Goal: Transaction & Acquisition: Book appointment/travel/reservation

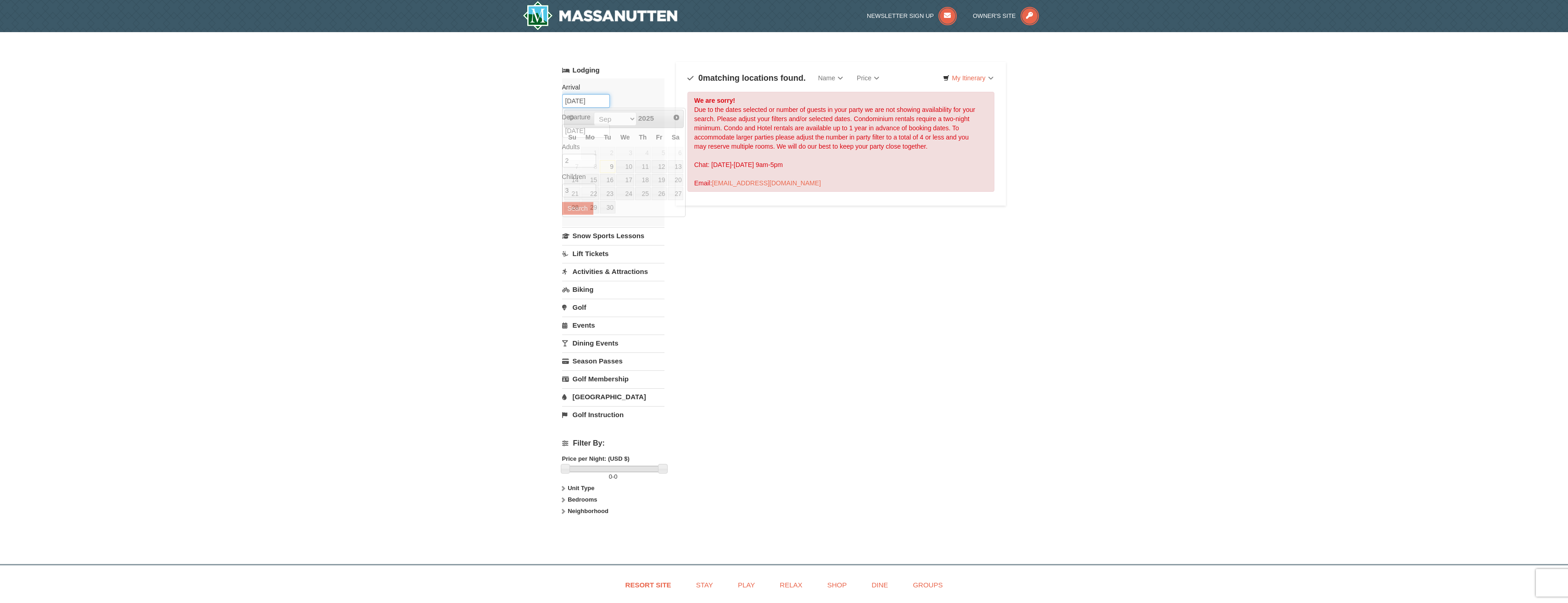
click at [580, 102] on input "[DATE]" at bounding box center [586, 101] width 48 height 14
click at [618, 120] on select "Sep Oct Nov Dec" at bounding box center [615, 119] width 43 height 14
click at [662, 165] on link "10" at bounding box center [659, 166] width 16 height 13
type input "[DATE]"
click at [599, 130] on input "10/11/2025" at bounding box center [586, 131] width 48 height 14
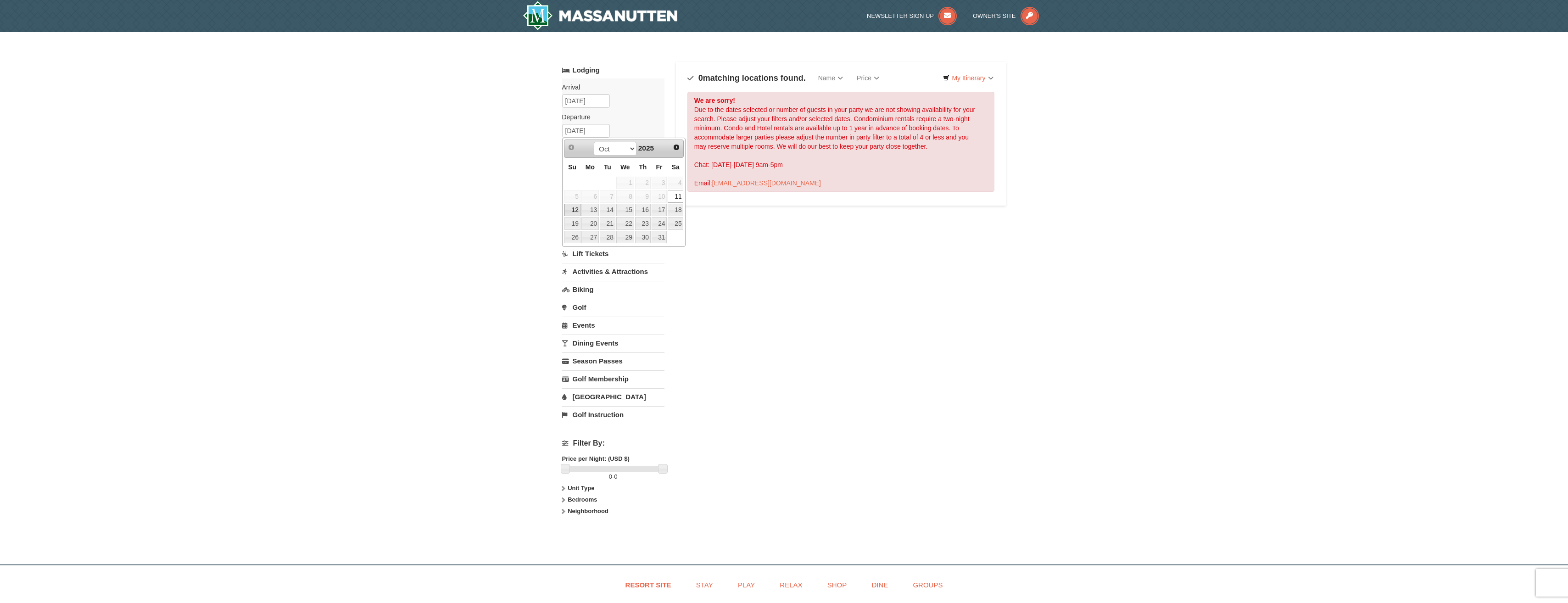
click at [572, 211] on link "12" at bounding box center [572, 210] width 16 height 13
type input "10/12/2025"
click at [589, 187] on input "4" at bounding box center [579, 191] width 34 height 14
type input "5"
click at [589, 187] on input "5" at bounding box center [579, 191] width 34 height 14
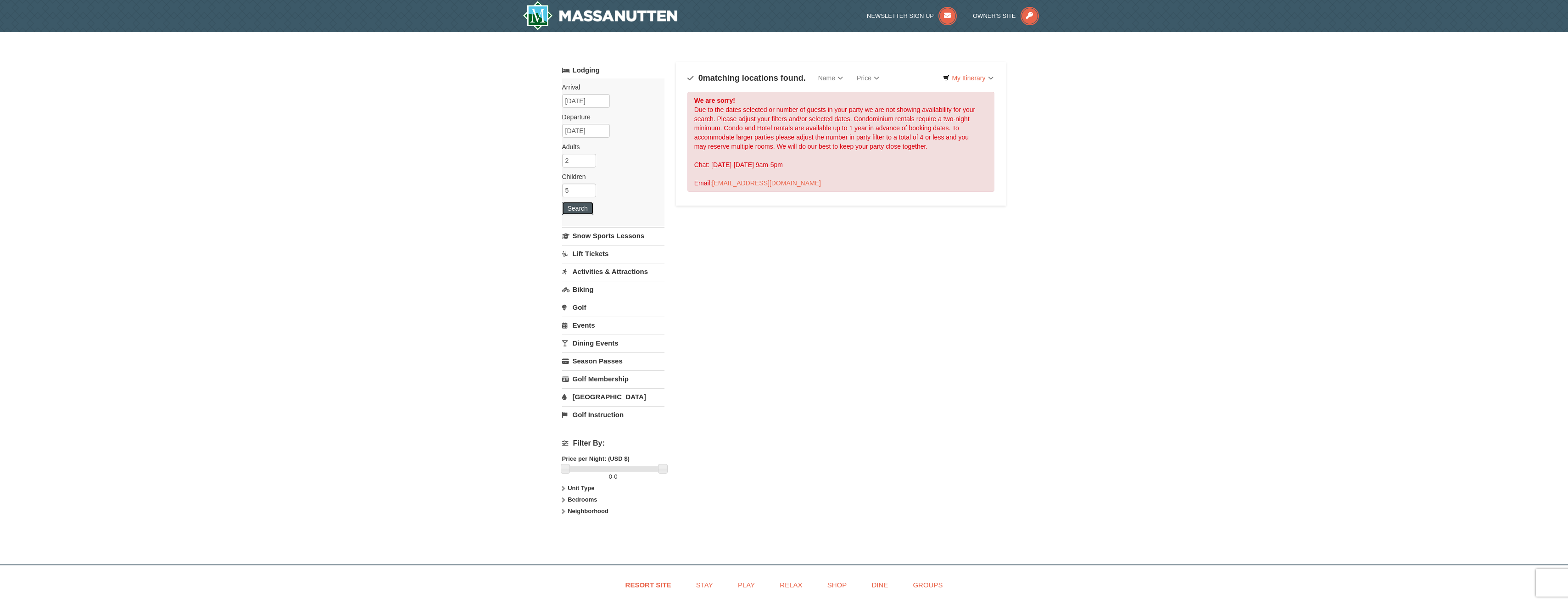
click at [582, 207] on button "Search" at bounding box center [578, 208] width 31 height 13
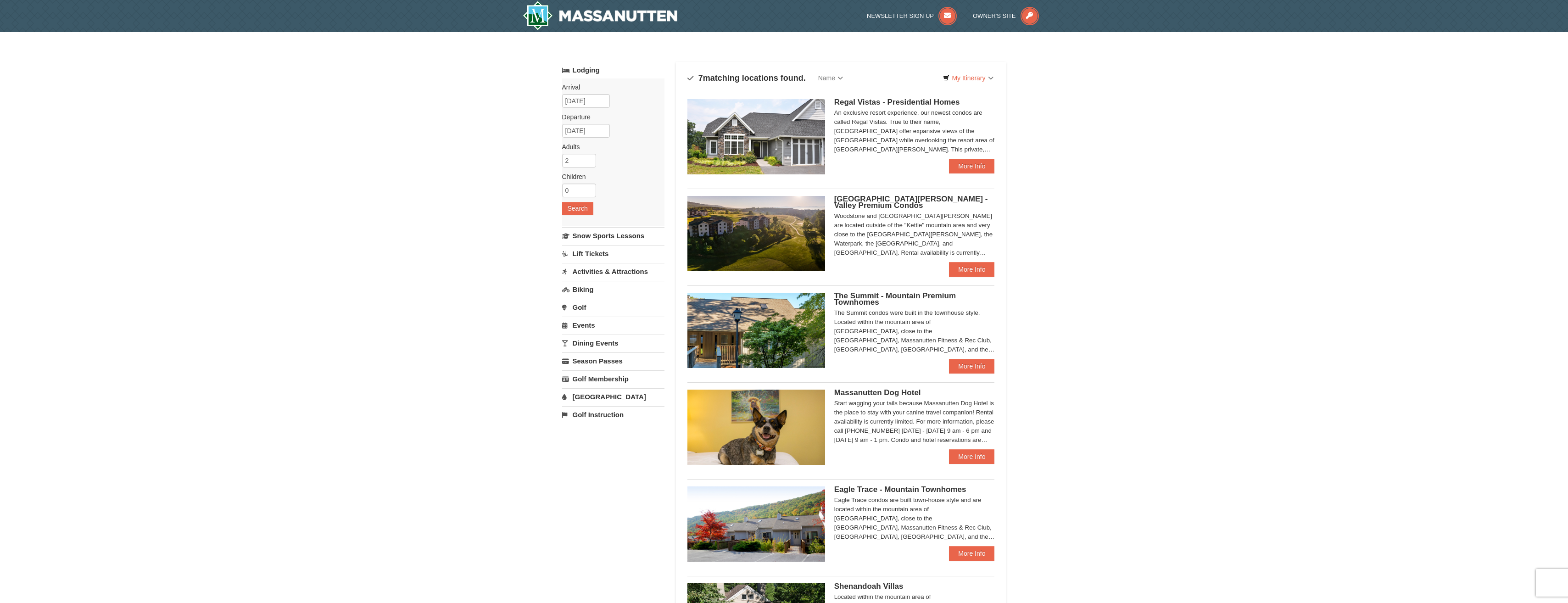
click at [625, 275] on link "Activities & Attractions" at bounding box center [613, 271] width 102 height 17
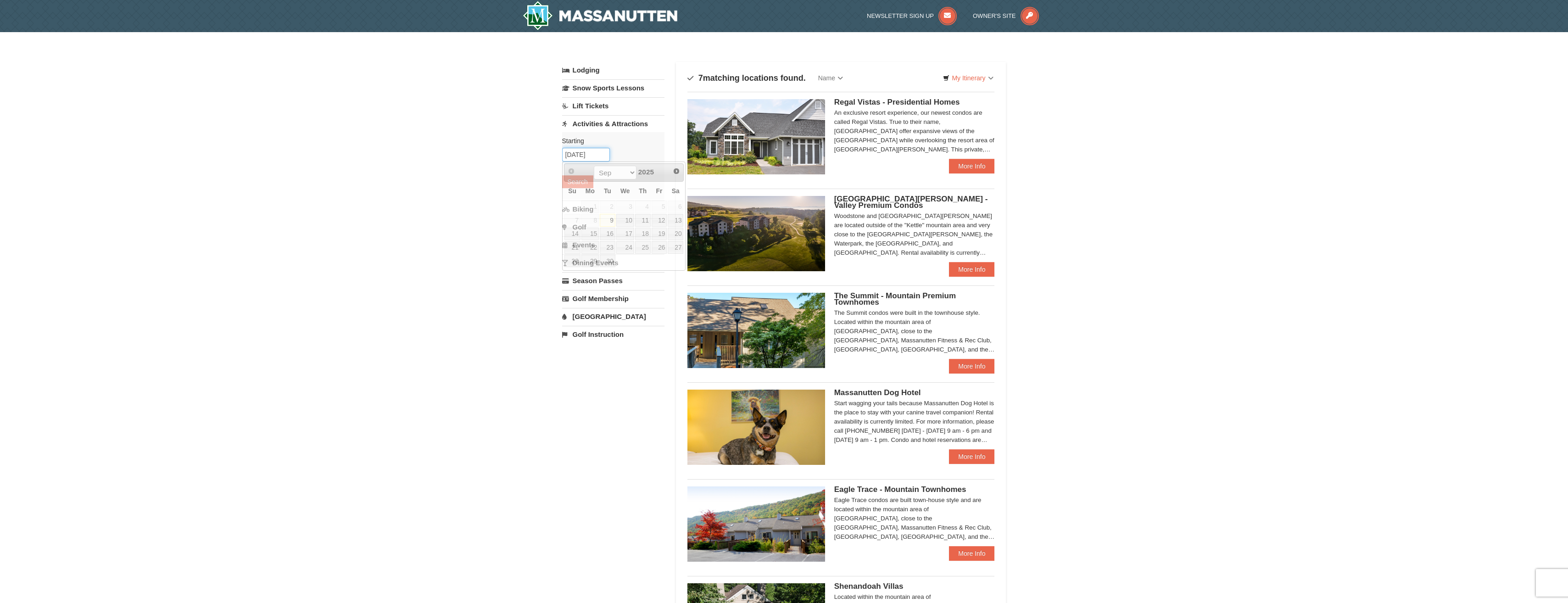
click at [587, 154] on input "09/09/2025" at bounding box center [586, 154] width 48 height 14
click at [629, 171] on select "Sep Oct Nov Dec" at bounding box center [615, 173] width 43 height 14
click at [666, 220] on link "10" at bounding box center [659, 220] width 16 height 13
type input "10/10/2025"
click at [580, 180] on button "Search" at bounding box center [578, 182] width 31 height 13
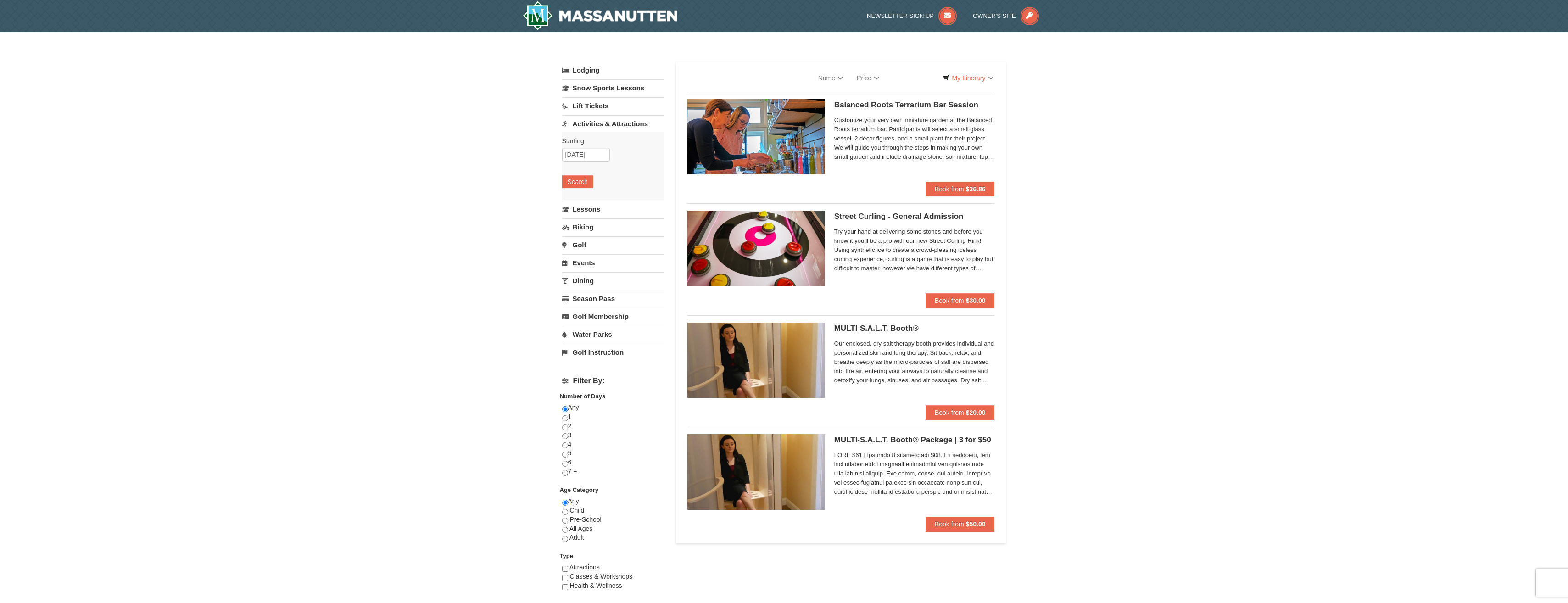
select select "9"
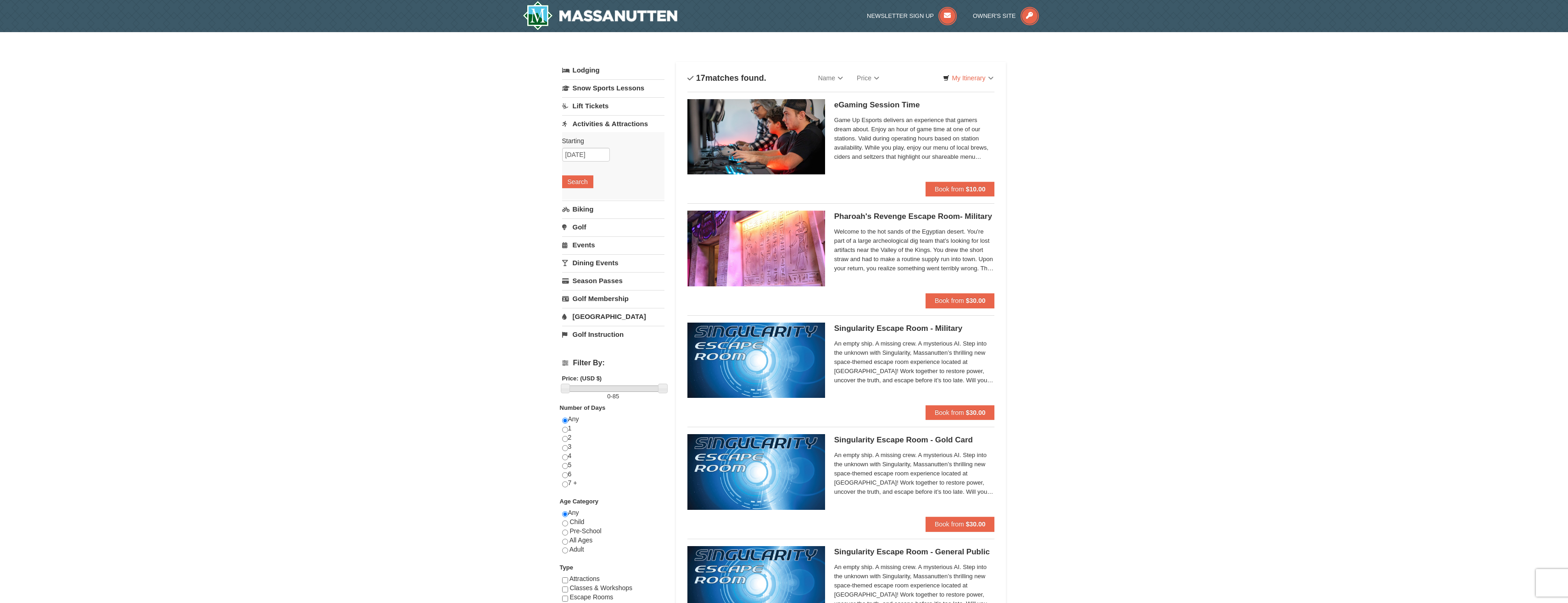
click at [617, 128] on link "Activities & Attractions" at bounding box center [613, 123] width 102 height 17
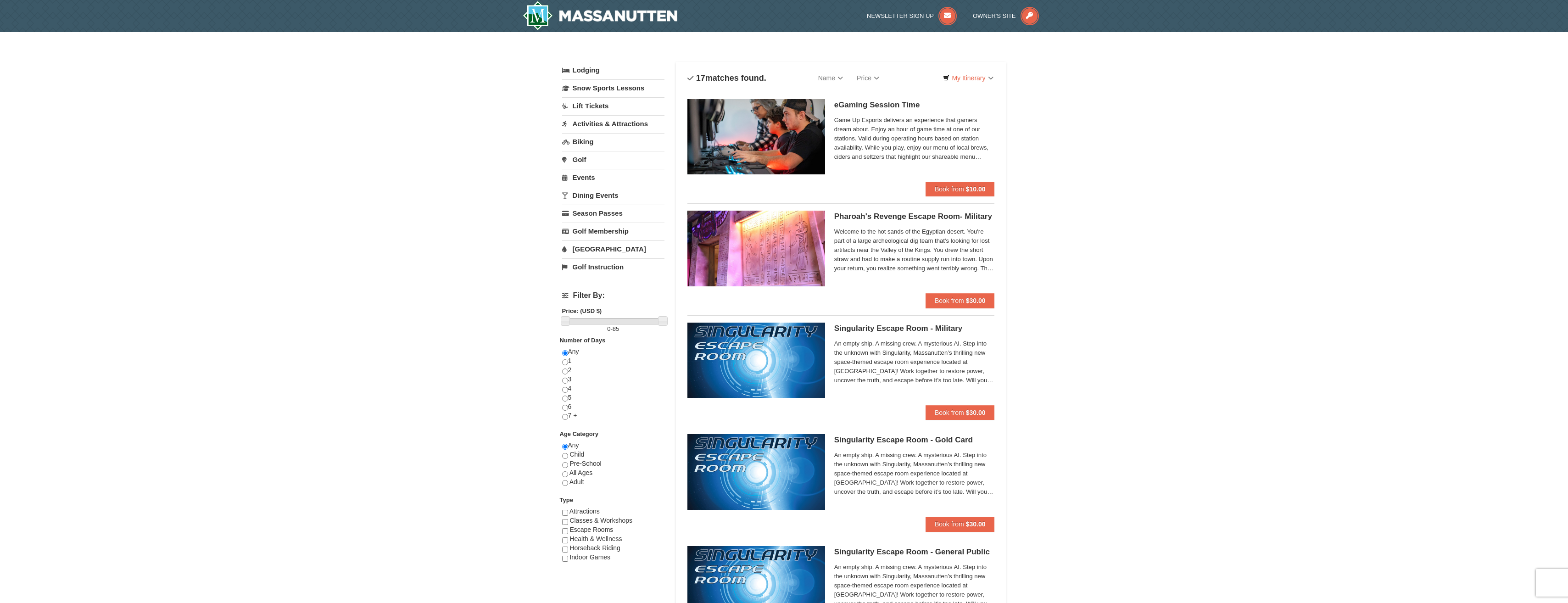
click at [581, 250] on link "[GEOGRAPHIC_DATA]" at bounding box center [613, 249] width 102 height 17
click at [588, 282] on input "[DATE]" at bounding box center [586, 280] width 48 height 14
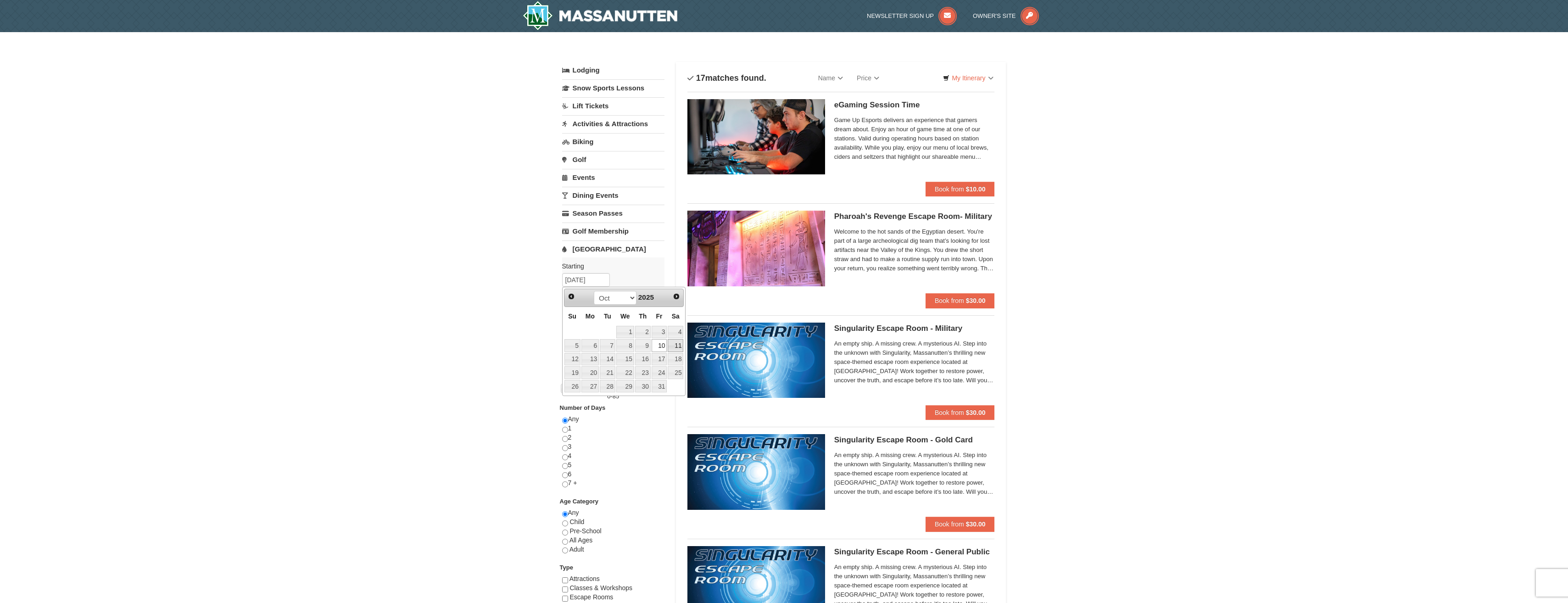
click at [674, 346] on link "11" at bounding box center [675, 346] width 16 height 13
type input "10/11/2025"
click at [583, 308] on button "Search" at bounding box center [578, 307] width 31 height 13
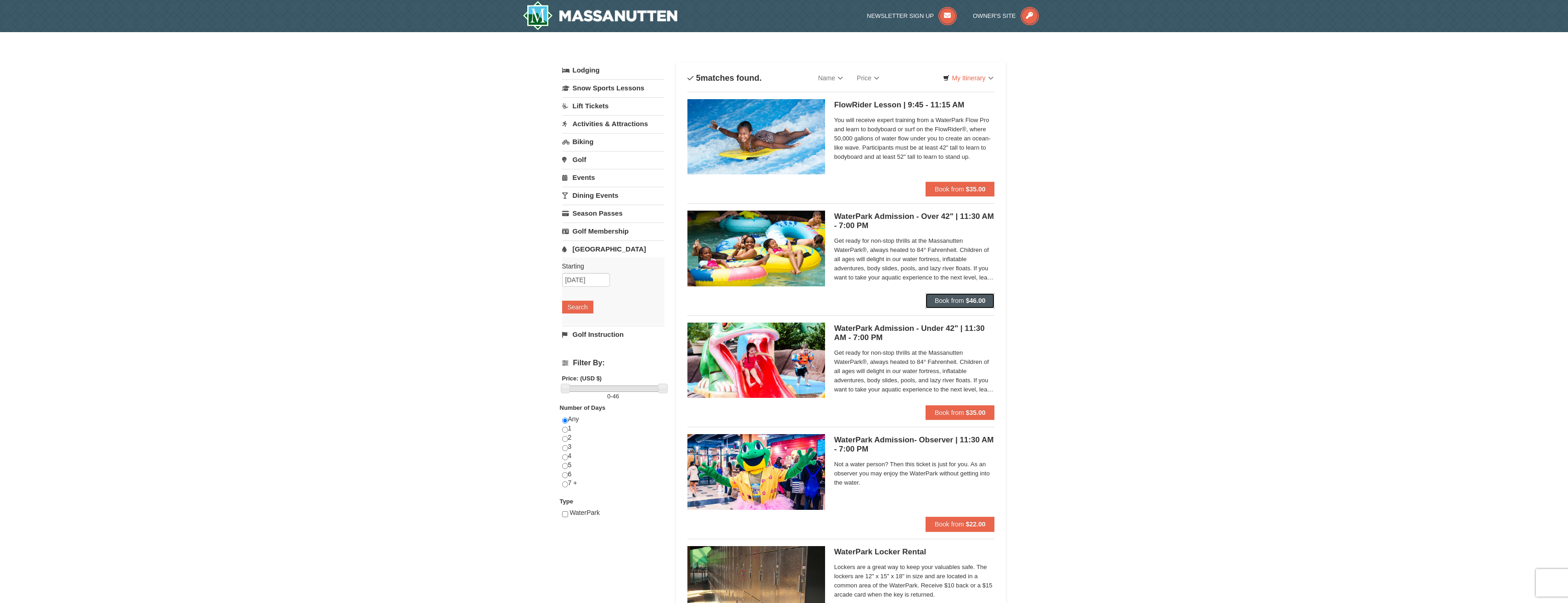
click at [968, 299] on strong "$46.00" at bounding box center [976, 301] width 20 height 7
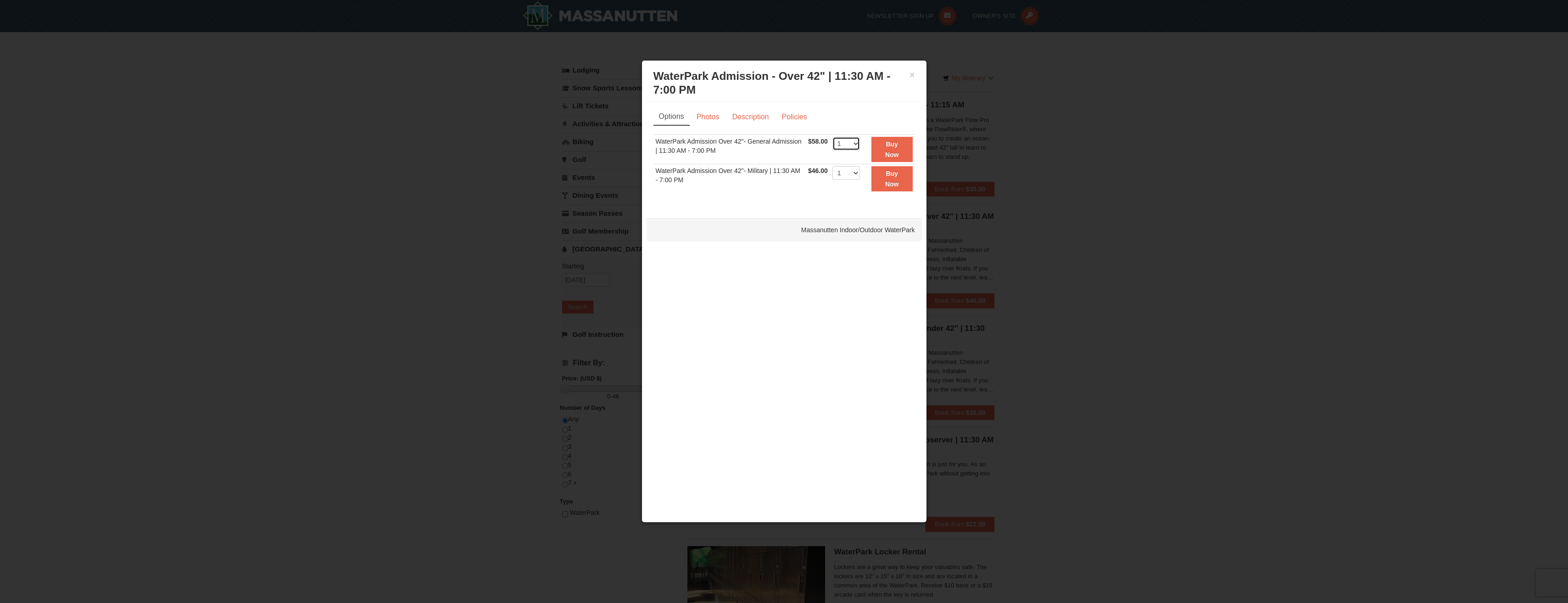
click at [842, 146] on select "1 2 3 4 5 6 7 8 9 10 11 12 13 14 15 16 17 18 19 20 21 22" at bounding box center [846, 144] width 27 height 14
select select "6"
click at [833, 137] on select "1 2 3 4 5 6 7 8 9 10 11 12 13 14 15 16 17 18 19 20 21 22" at bounding box center [846, 144] width 27 height 14
click at [888, 148] on button "Buy Now" at bounding box center [892, 150] width 41 height 26
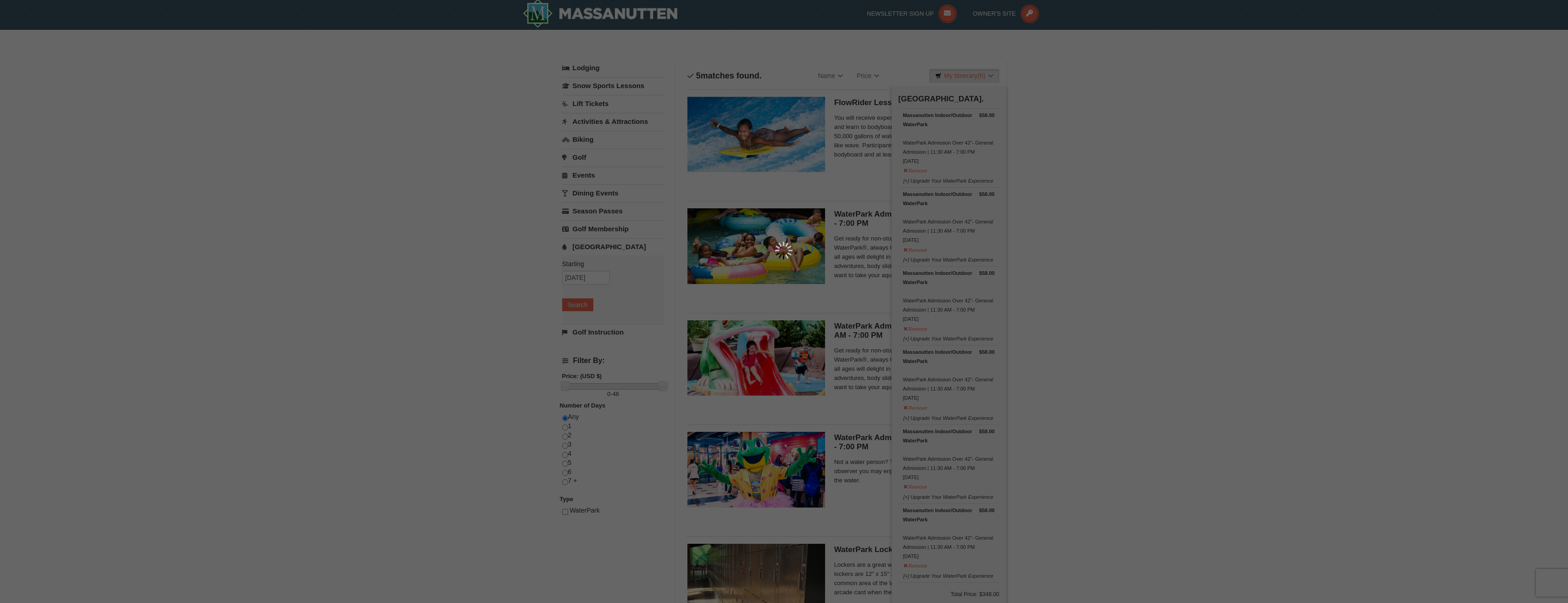
scroll to position [2, 0]
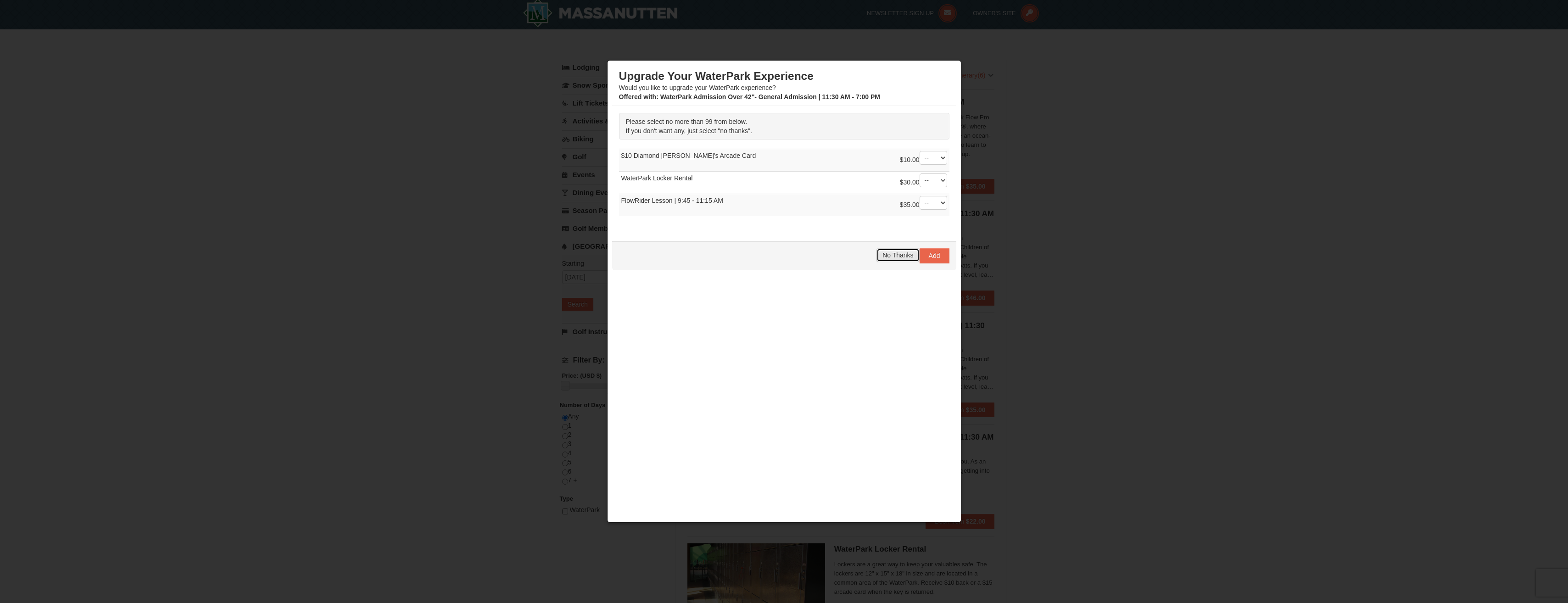
click at [902, 255] on span "No Thanks" at bounding box center [897, 255] width 31 height 7
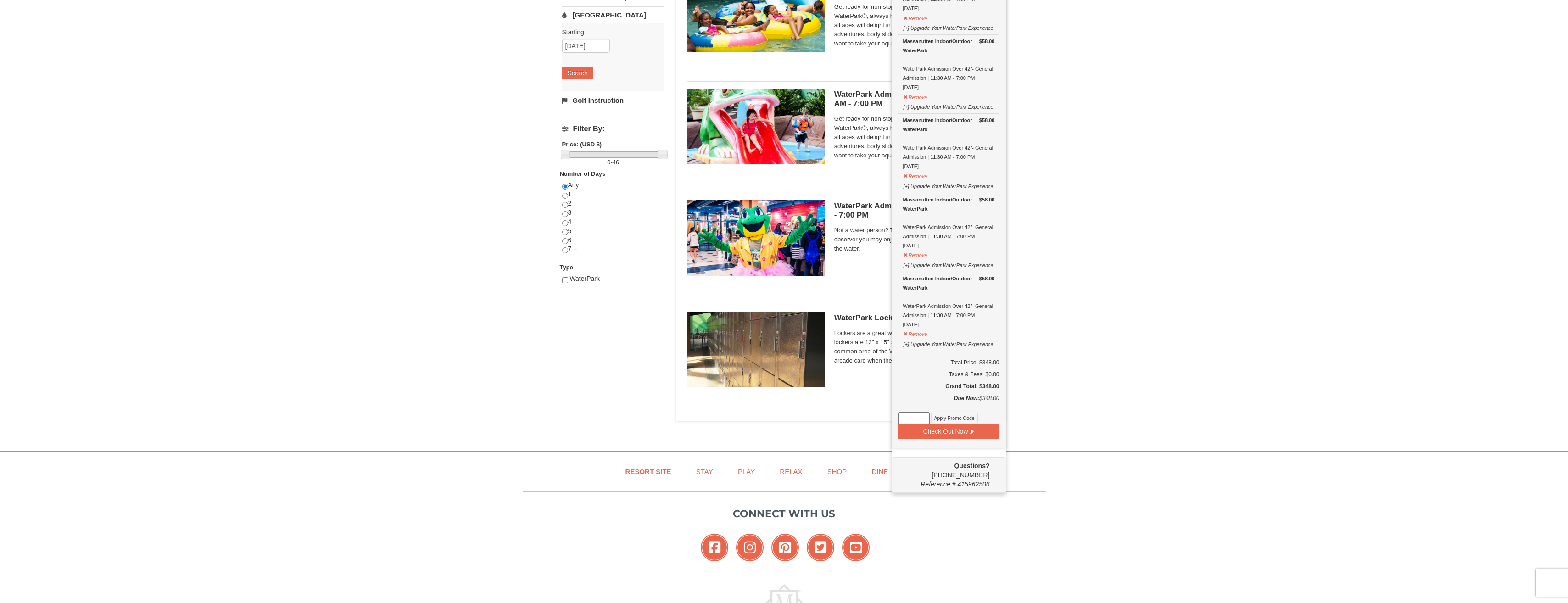
scroll to position [0, 0]
